Goal: Task Accomplishment & Management: Complete application form

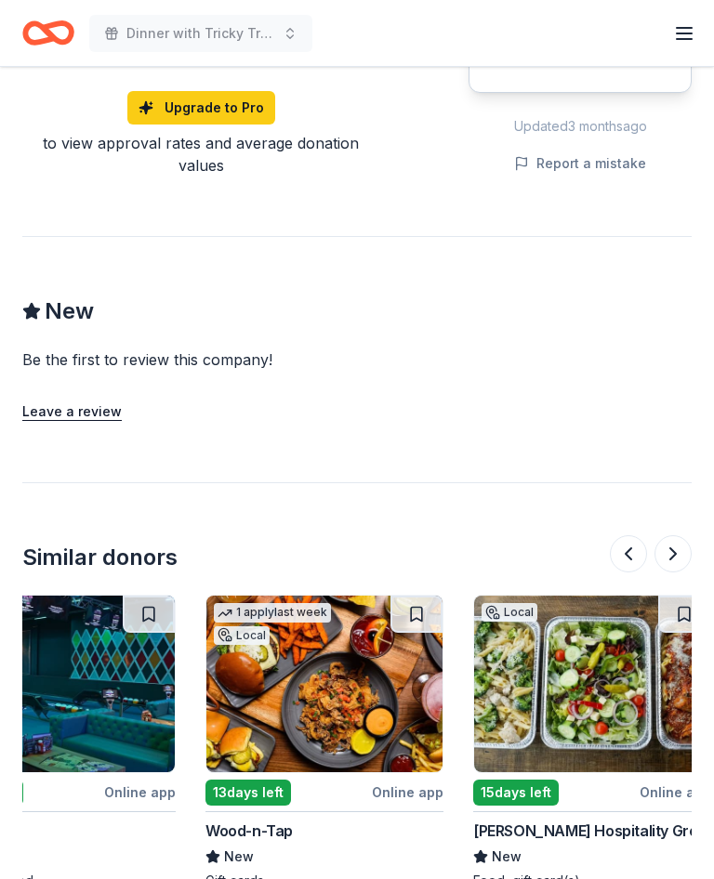
scroll to position [0, 1668]
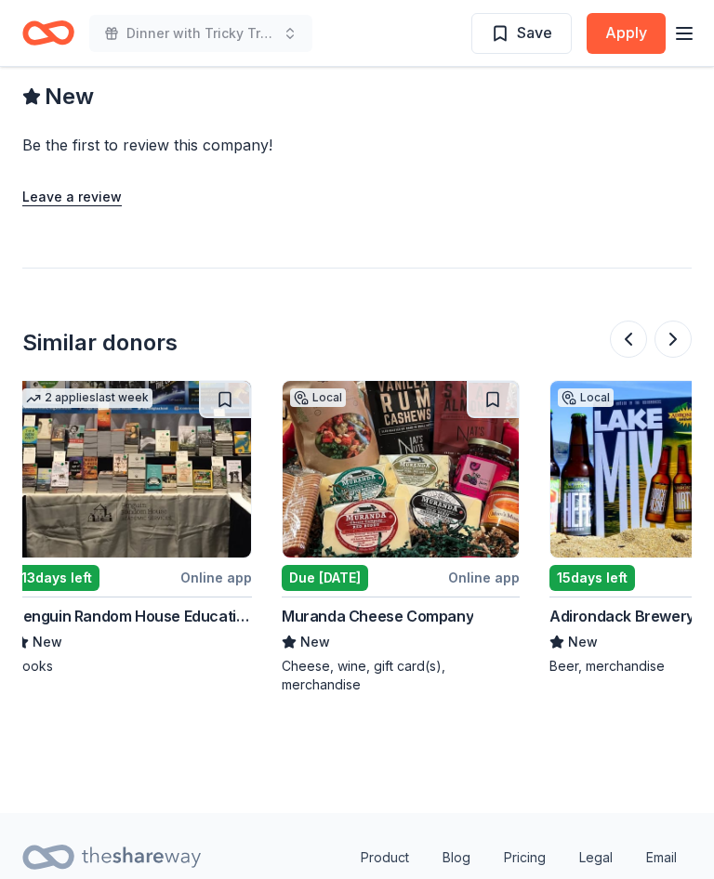
scroll to position [0, 1615]
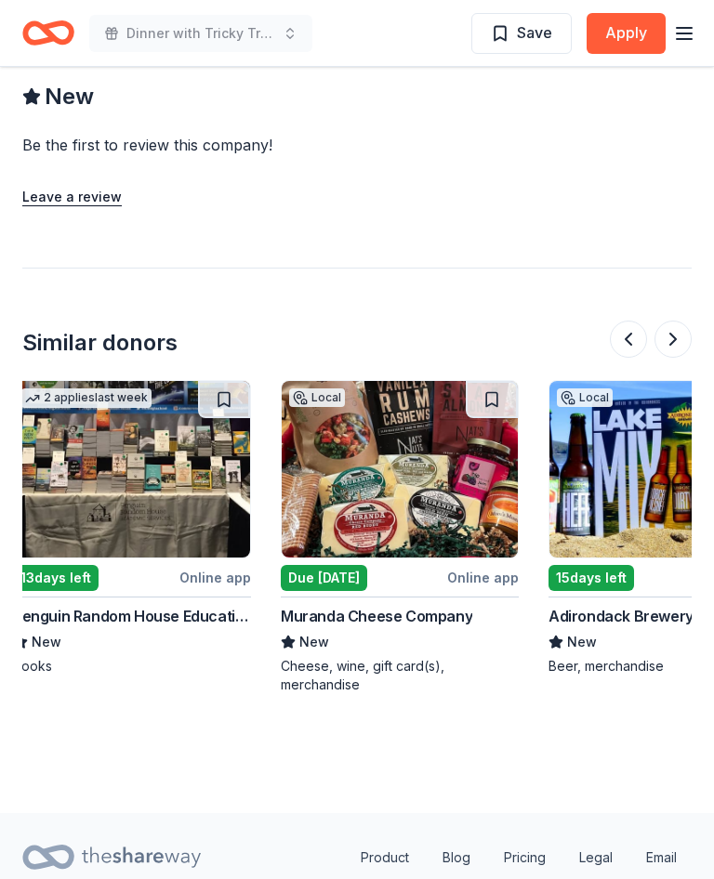
click at [426, 419] on img at bounding box center [400, 469] width 236 height 177
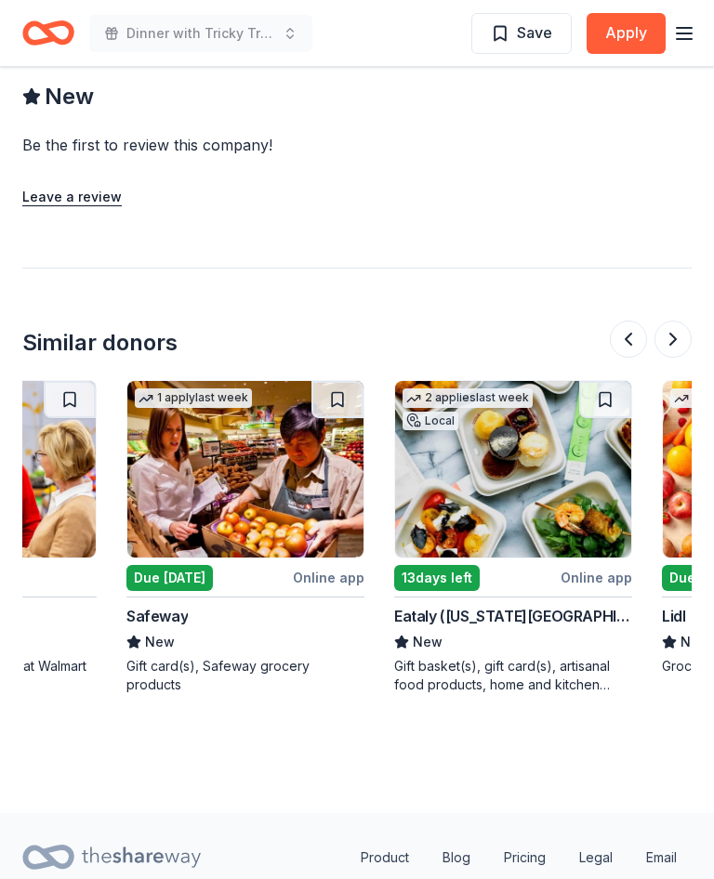
scroll to position [0, 165]
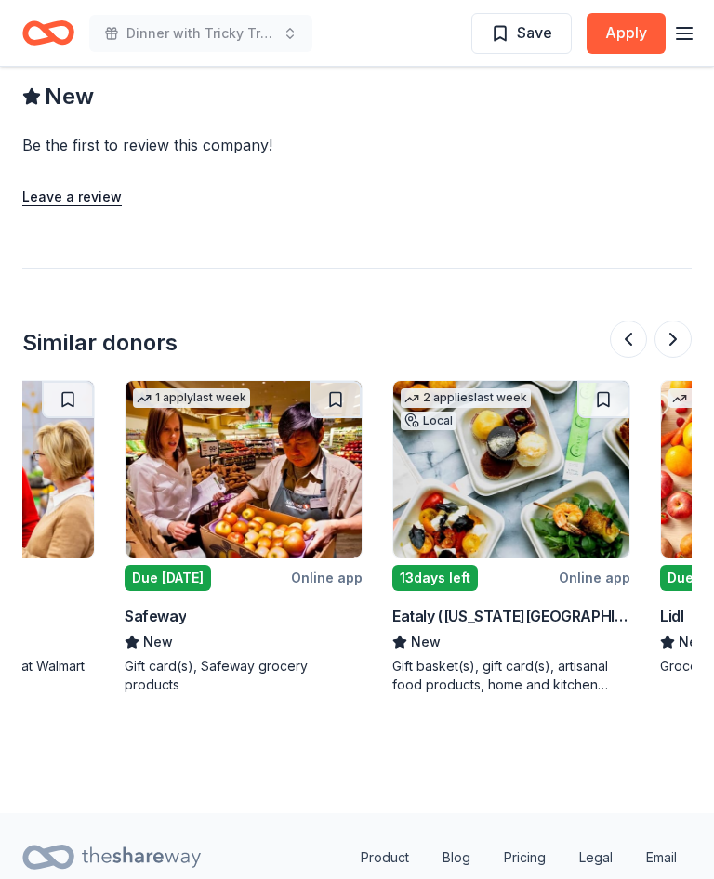
click at [546, 427] on img at bounding box center [511, 469] width 236 height 177
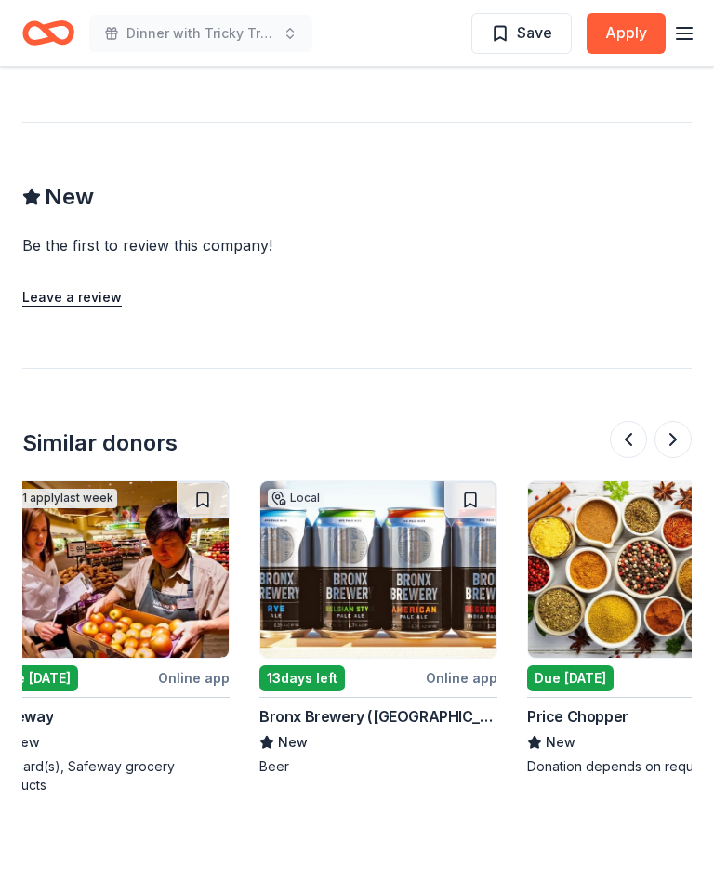
scroll to position [0, 565]
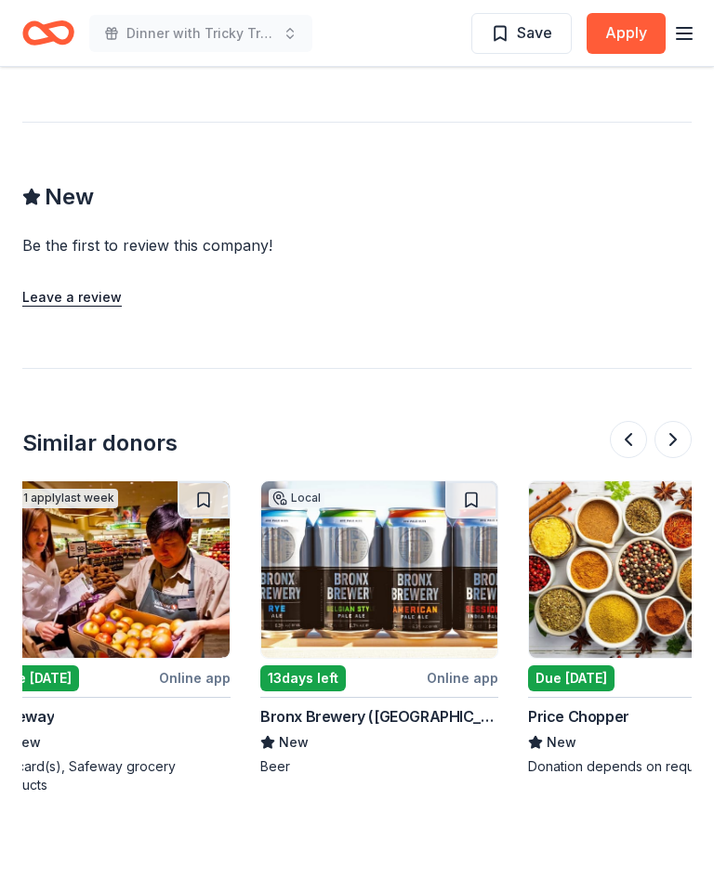
click at [410, 481] on img at bounding box center [379, 569] width 236 height 177
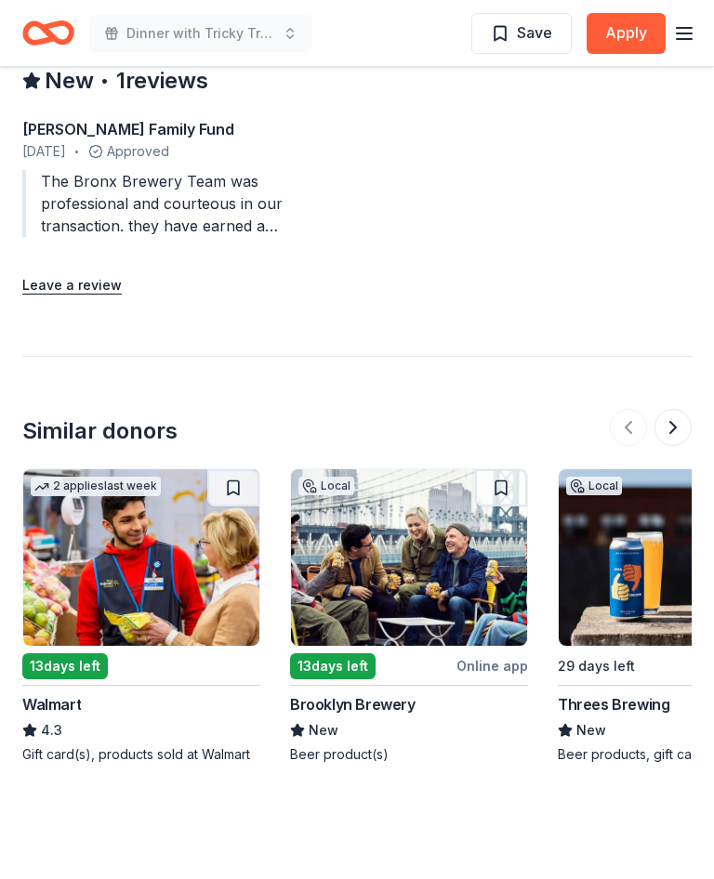
scroll to position [1598, 0]
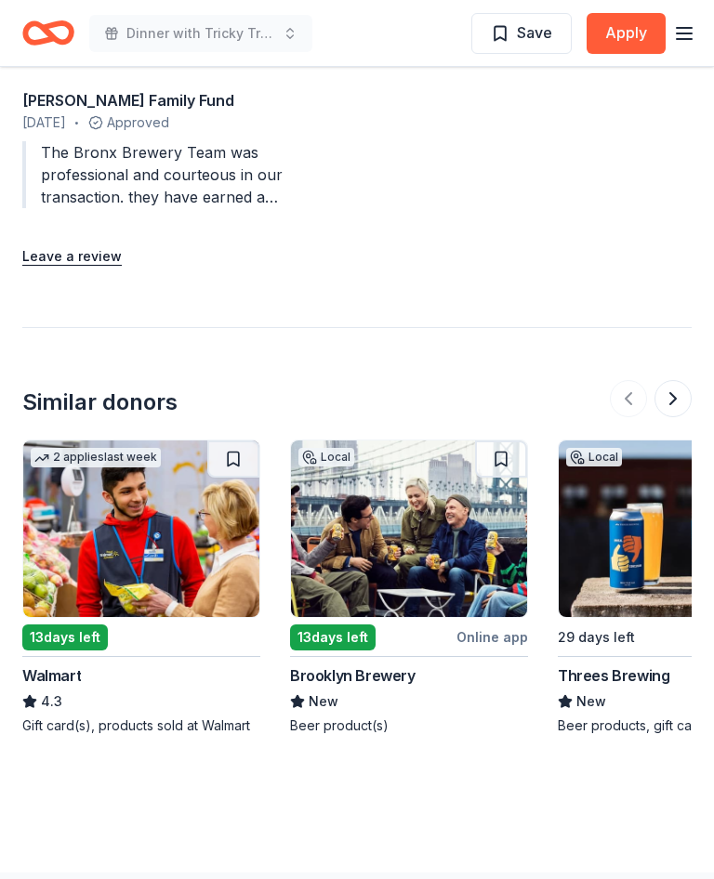
click at [435, 440] on img at bounding box center [409, 528] width 236 height 177
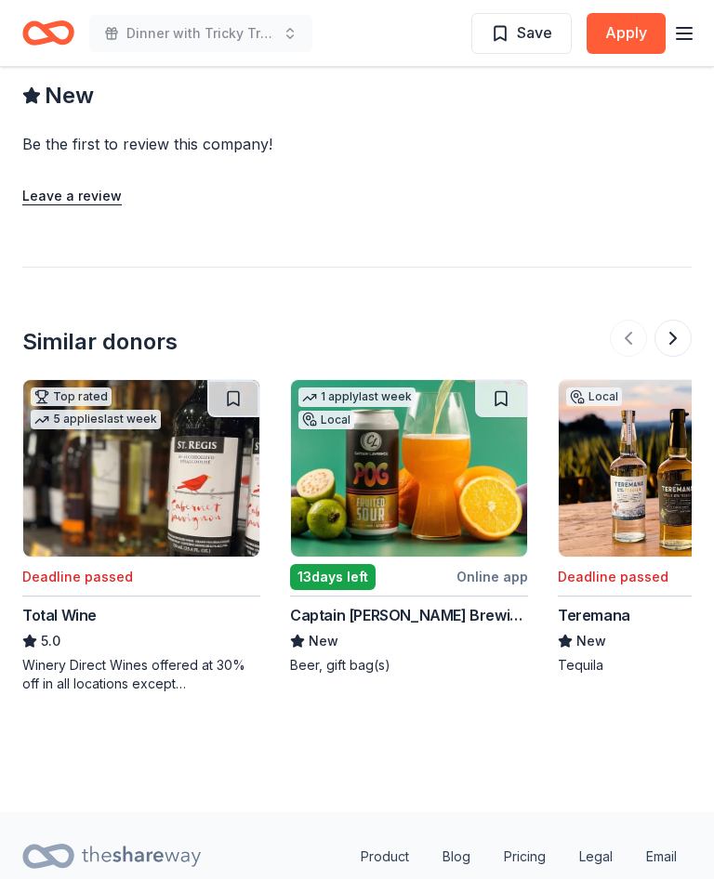
scroll to position [1924, 0]
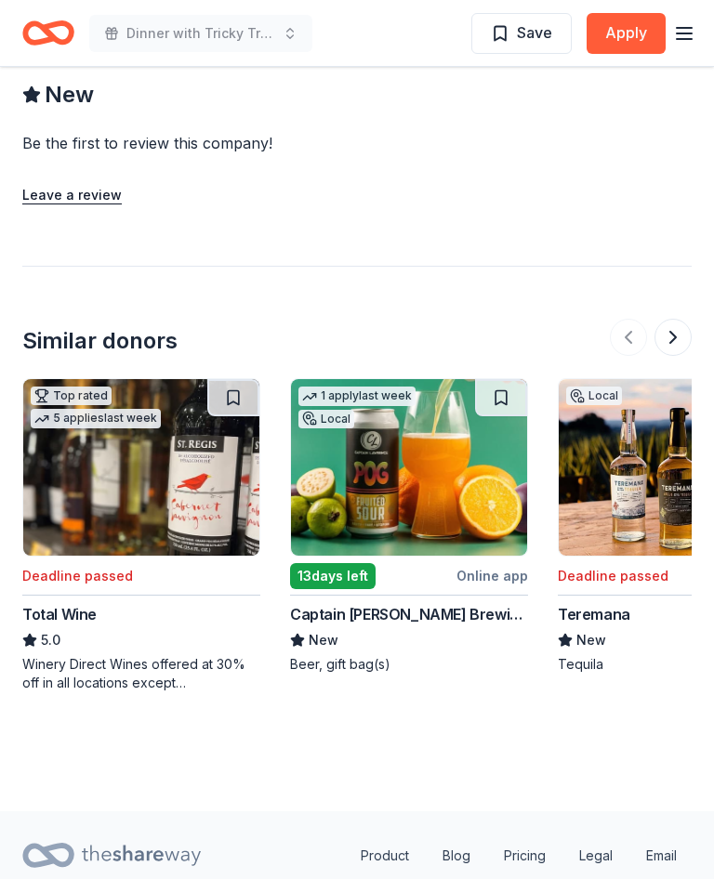
click at [418, 458] on img at bounding box center [409, 468] width 236 height 177
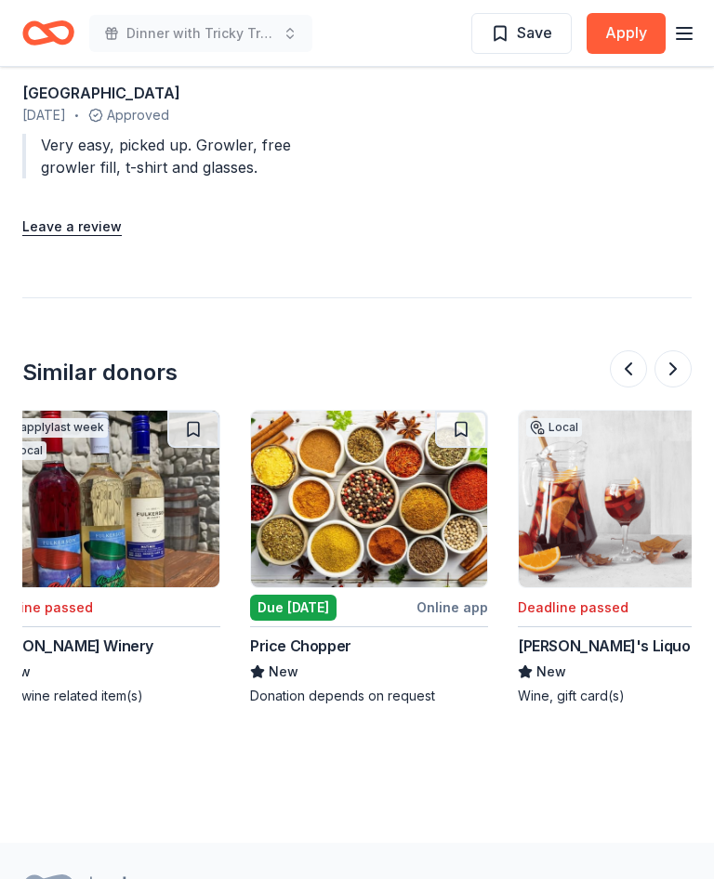
scroll to position [0, 308]
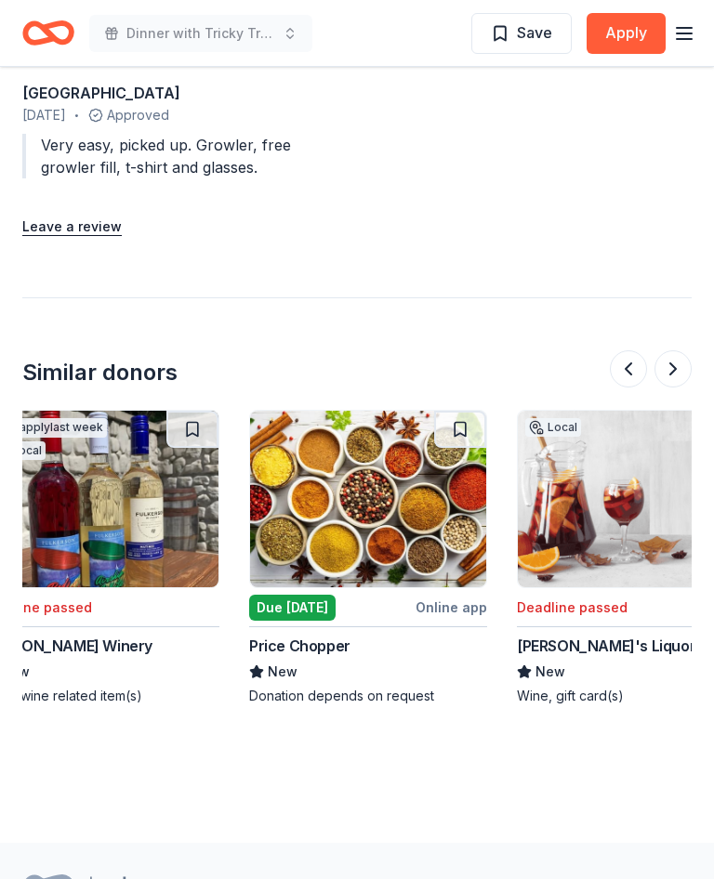
click at [409, 435] on img at bounding box center [368, 499] width 236 height 177
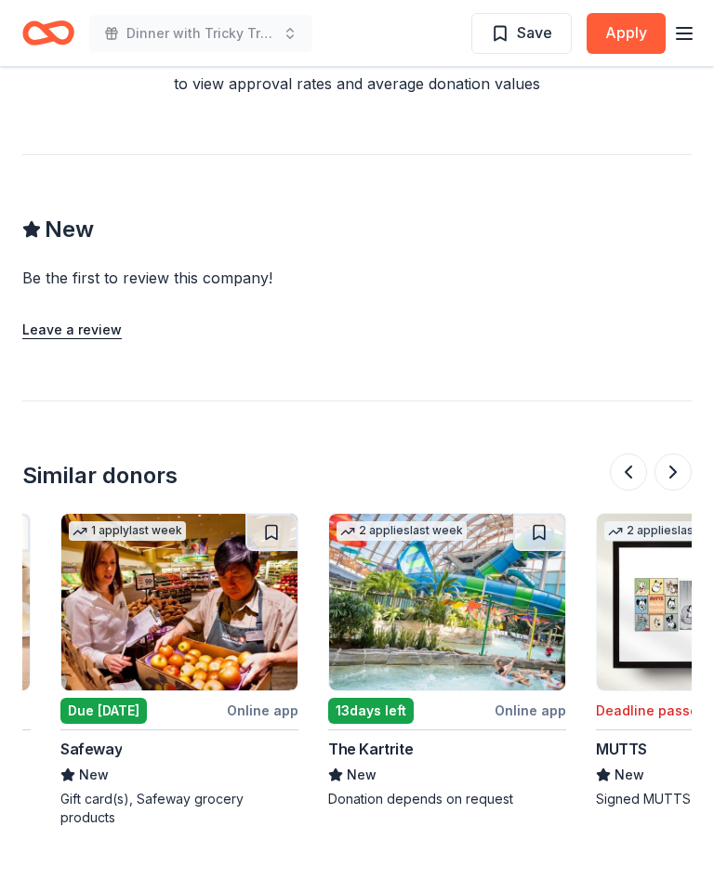
scroll to position [0, 766]
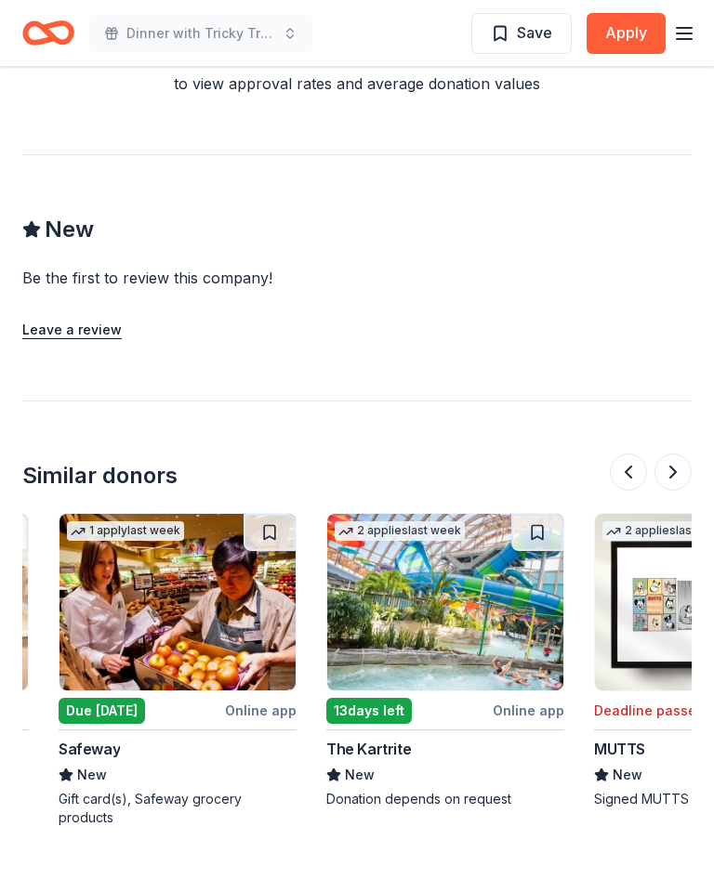
click at [461, 563] on img at bounding box center [445, 602] width 236 height 177
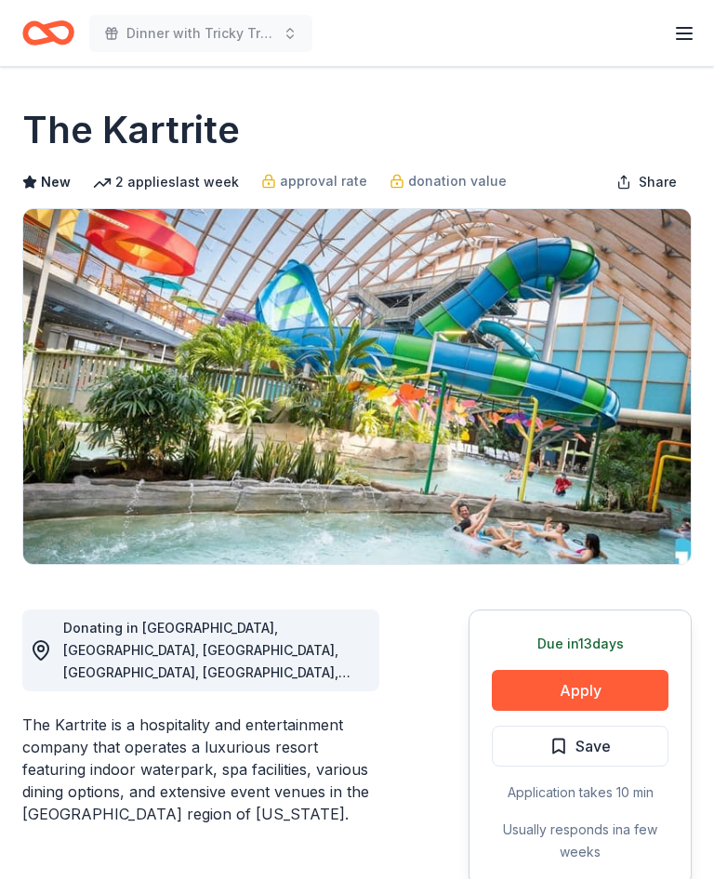
click at [593, 689] on button "Apply" at bounding box center [579, 690] width 177 height 41
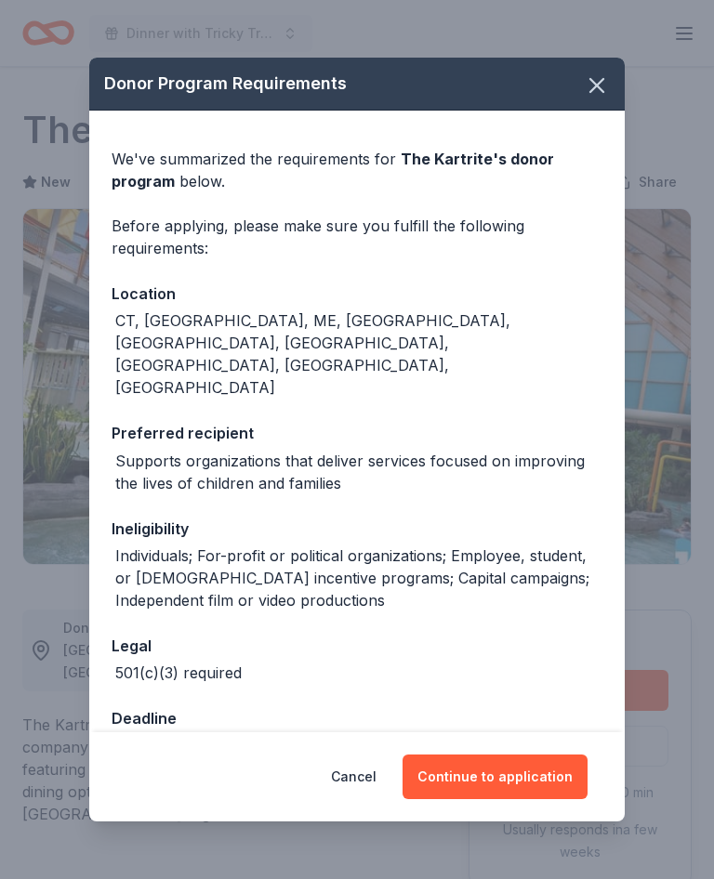
click at [510, 767] on button "Continue to application" at bounding box center [494, 776] width 185 height 45
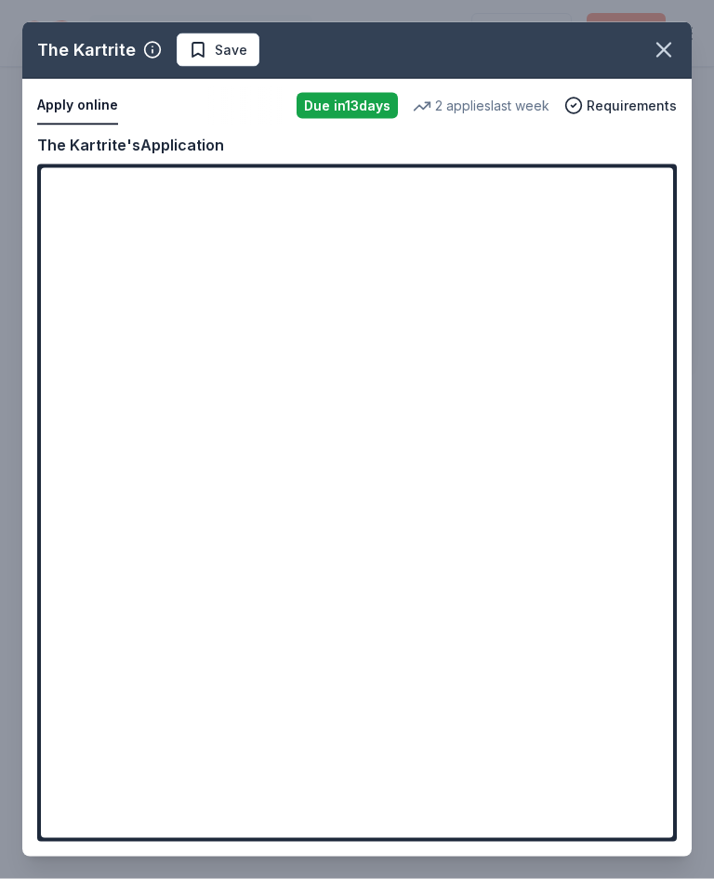
scroll to position [1130, 0]
